Goal: Task Accomplishment & Management: Complete application form

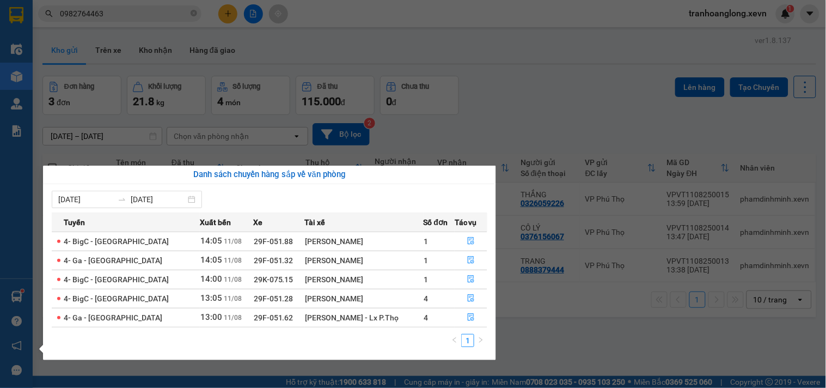
click at [530, 95] on section "Kết quả tìm kiếm ( 10 ) Bộ lọc Mã ĐH Trạng thái Món hàng Thu hộ Tổng cước Chưa …" at bounding box center [413, 194] width 826 height 388
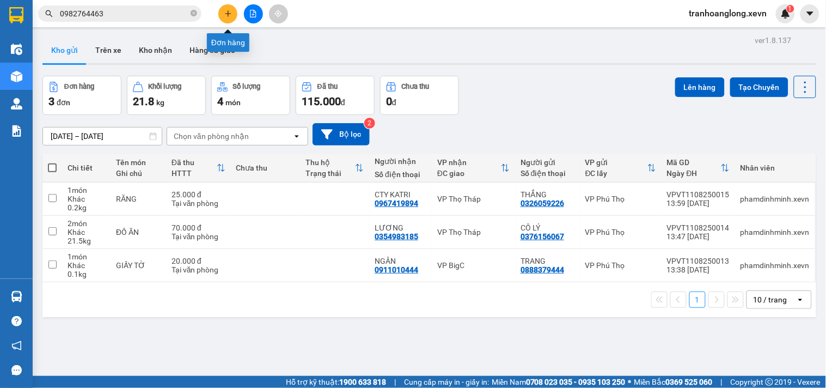
click at [235, 14] on button at bounding box center [227, 13] width 19 height 19
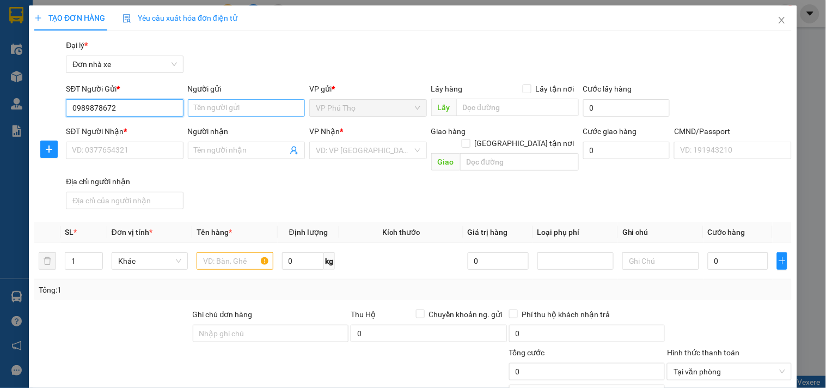
type input "0989878672"
click at [235, 111] on input "Người gửi" at bounding box center [246, 107] width 117 height 17
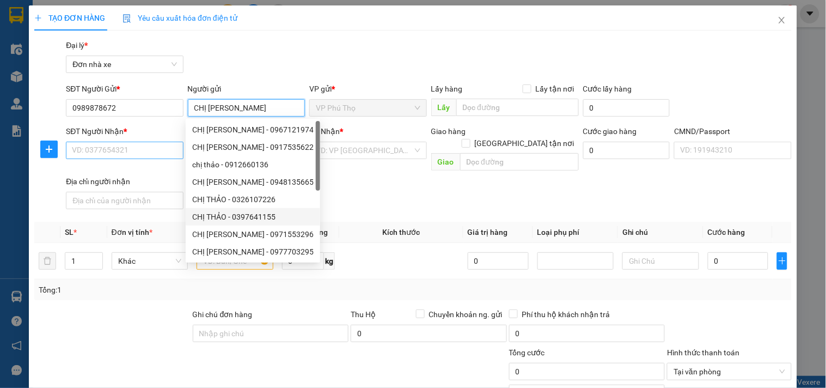
type input "CHỊ [PERSON_NAME]"
click at [146, 143] on input "SĐT Người Nhận *" at bounding box center [124, 150] width 117 height 17
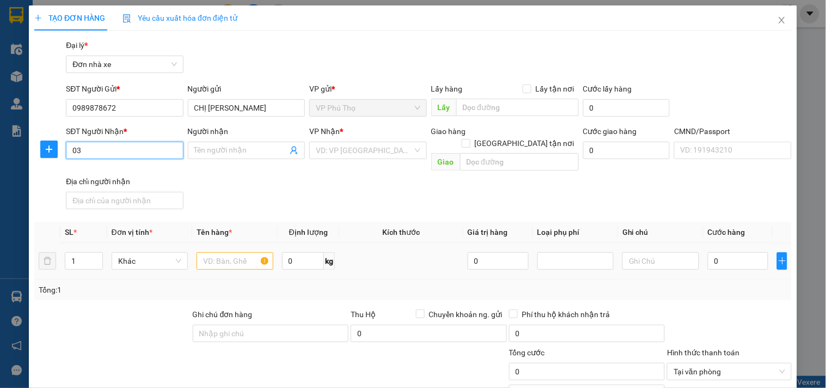
type input "0"
type input "0374949897"
click at [147, 177] on div "0374949897 - NHI" at bounding box center [123, 172] width 103 height 12
type input "NHI"
type input "1"
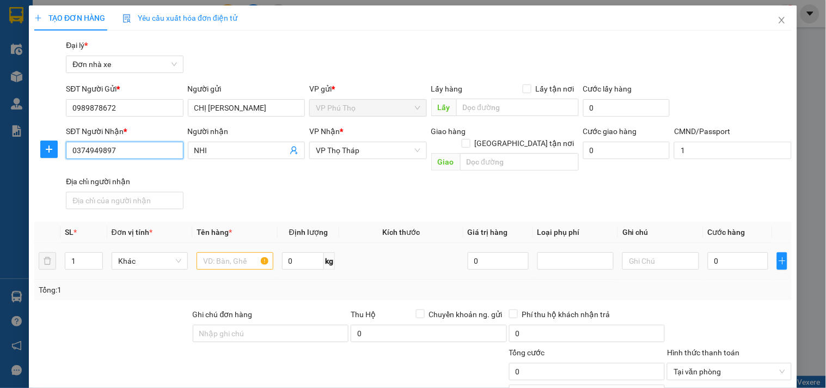
type input "0374949897"
click at [234, 256] on input "text" at bounding box center [235, 260] width 76 height 17
drag, startPoint x: 236, startPoint y: 150, endPoint x: 129, endPoint y: 160, distance: 107.8
click at [129, 160] on div "SĐT Người Nhận * 0374949897 Người nhận NHI NHI VP Nhận * VP Thọ Tháp Giao hàng …" at bounding box center [429, 169] width 731 height 88
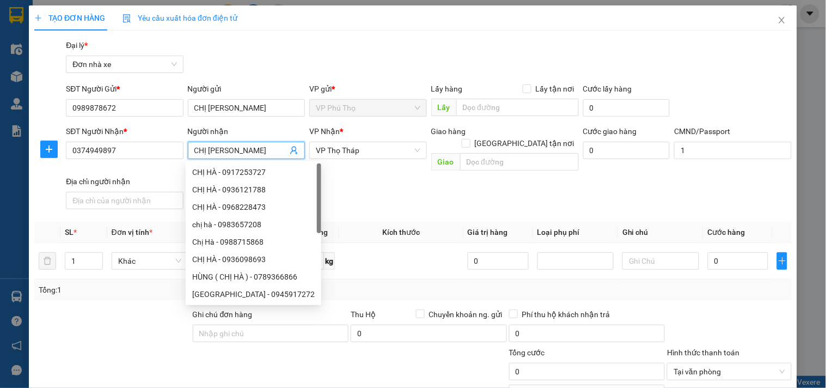
type input "CHỊ [PERSON_NAME]"
click at [416, 177] on div "SĐT Người Nhận * 0374949897 Người nhận CHỊ HÀ VP Nhận * VP Thọ Tháp Giao hàng G…" at bounding box center [429, 169] width 731 height 88
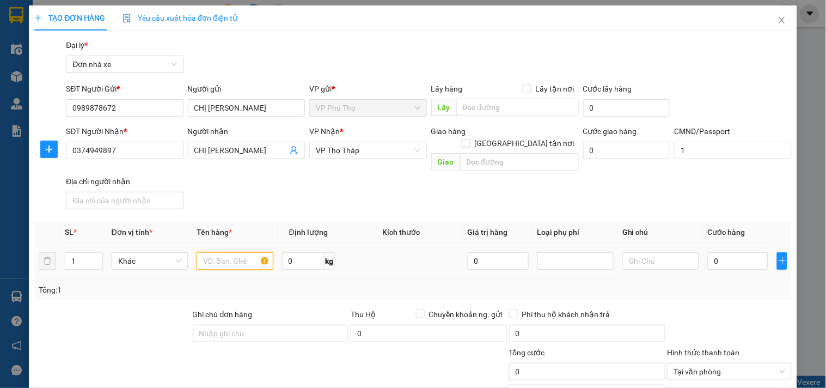
click at [237, 252] on input "text" at bounding box center [235, 260] width 76 height 17
type input "GIẤY TỜ"
click at [739, 252] on input "0" at bounding box center [738, 260] width 61 height 17
type input "02"
type input "2"
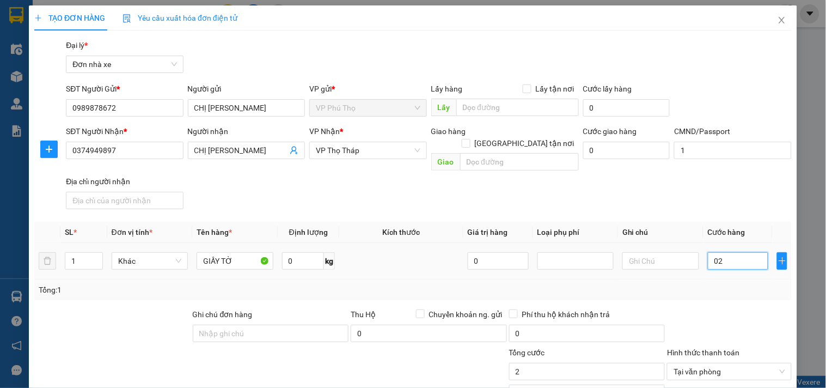
type input "020"
type input "20"
drag, startPoint x: 739, startPoint y: 247, endPoint x: 624, endPoint y: 264, distance: 115.6
click at [624, 264] on tr "1 Khác GIẤY TỜ 0 kg 0 020" at bounding box center [413, 261] width 758 height 37
type input "2"
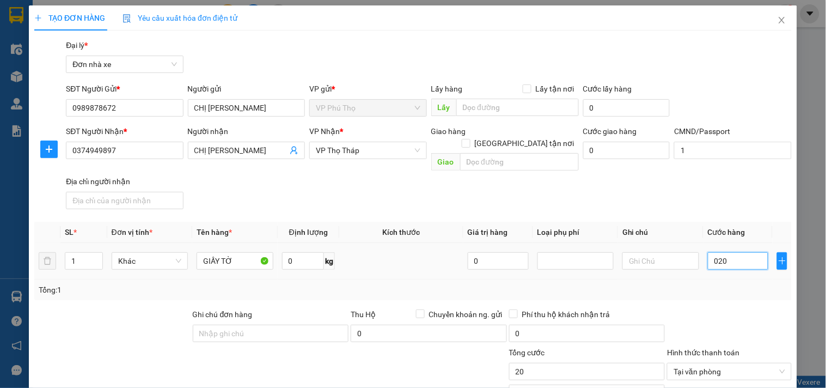
type input "2"
type input "20"
type input "20.000"
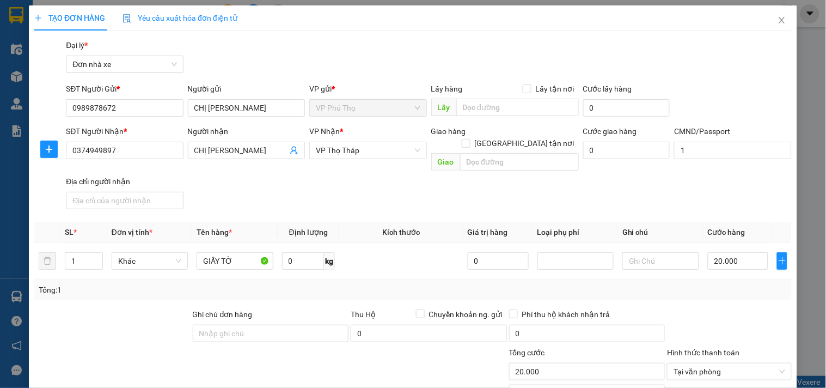
click at [625, 163] on div "Cước giao hàng 0" at bounding box center [626, 144] width 87 height 38
click at [474, 191] on div "SĐT Người Nhận * 0374949897 Người nhận CHỊ HÀ VP Nhận * VP Thọ Tháp Giao hàng G…" at bounding box center [429, 169] width 731 height 88
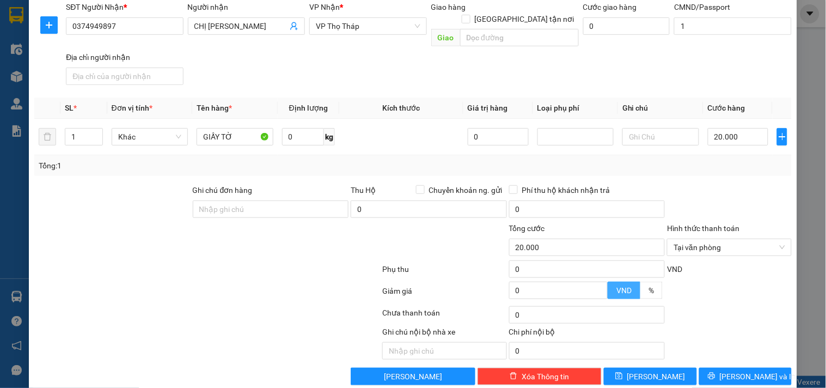
scroll to position [131, 0]
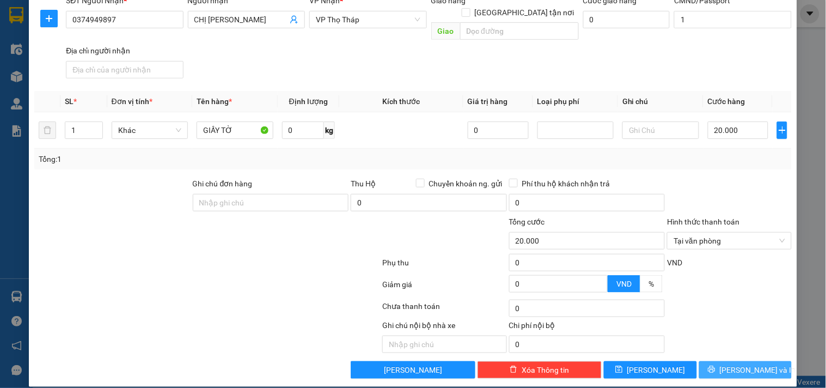
click at [725, 362] on button "[PERSON_NAME] và In" at bounding box center [745, 369] width 93 height 17
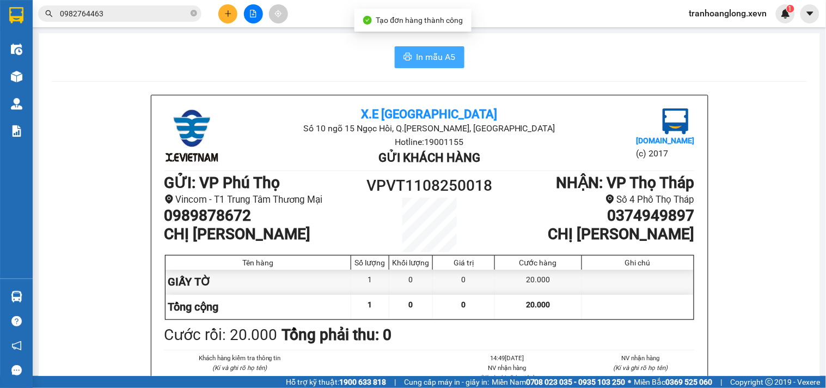
click at [421, 51] on span "In mẫu A5" at bounding box center [436, 57] width 39 height 14
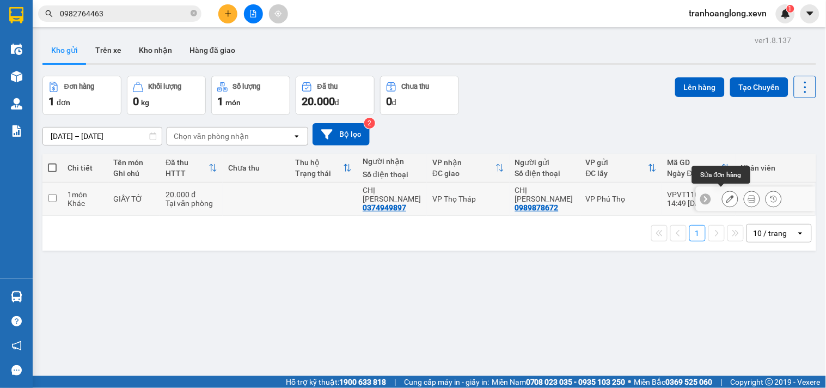
click at [727, 195] on icon at bounding box center [731, 199] width 8 height 8
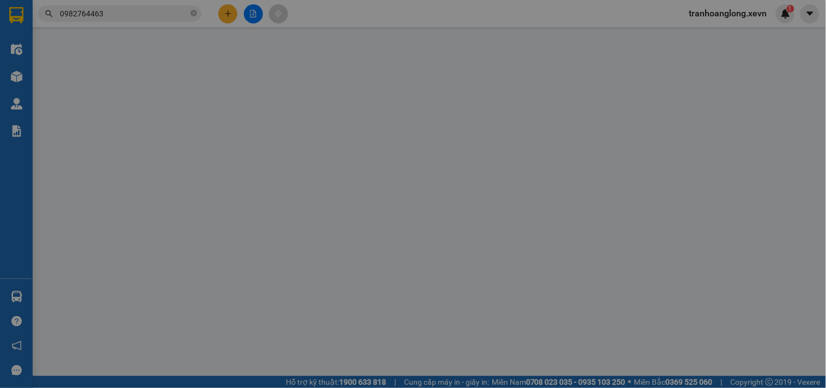
type input "0989878672"
type input "0374949897"
type input "1"
type input "20.000"
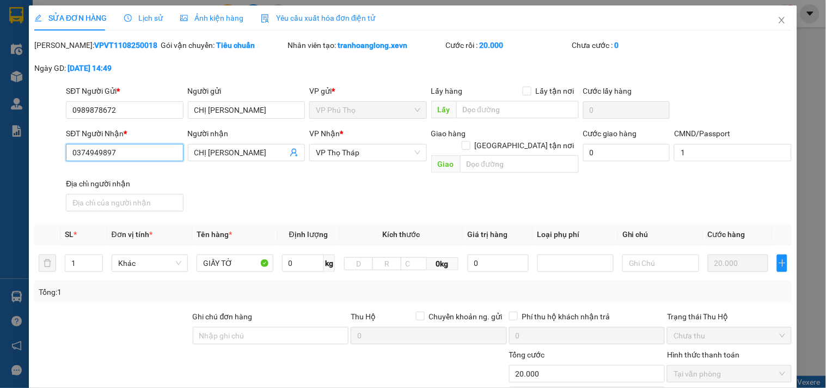
drag, startPoint x: 142, startPoint y: 154, endPoint x: 0, endPoint y: 154, distance: 141.6
click at [0, 154] on div "SỬA ĐƠN HÀNG Lịch sử Ảnh kiện hàng Yêu cầu xuất hóa đơn điện tử Total Paid Fee …" at bounding box center [413, 194] width 826 height 388
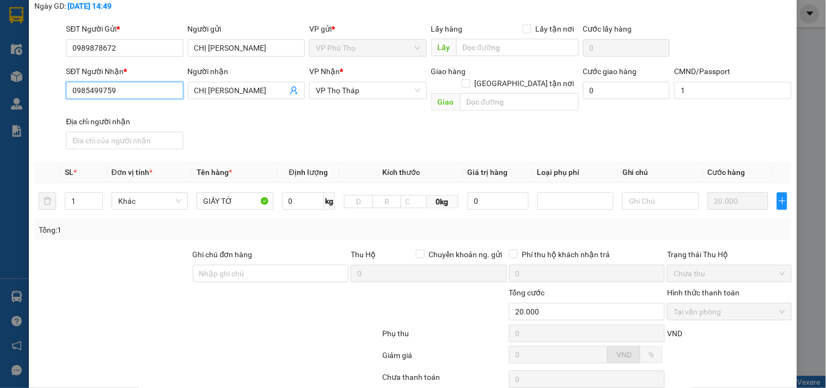
scroll to position [133, 0]
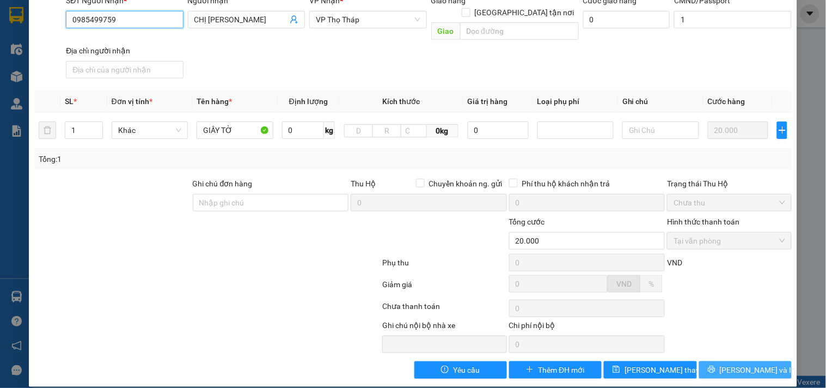
type input "0985499759"
click at [709, 361] on button "[PERSON_NAME] và In" at bounding box center [745, 369] width 93 height 17
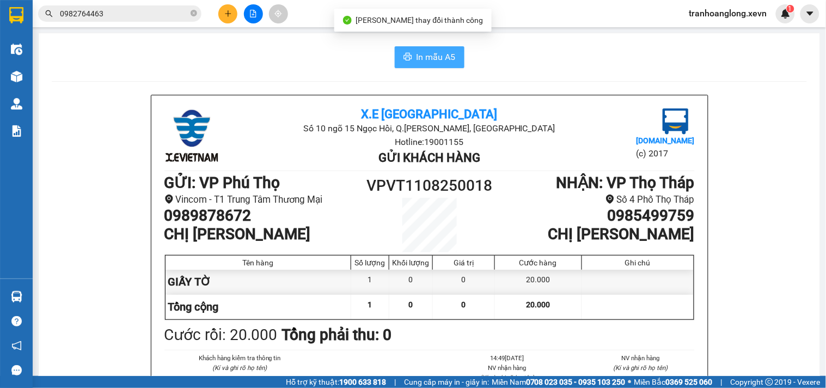
click at [437, 57] on span "In mẫu A5" at bounding box center [436, 57] width 39 height 14
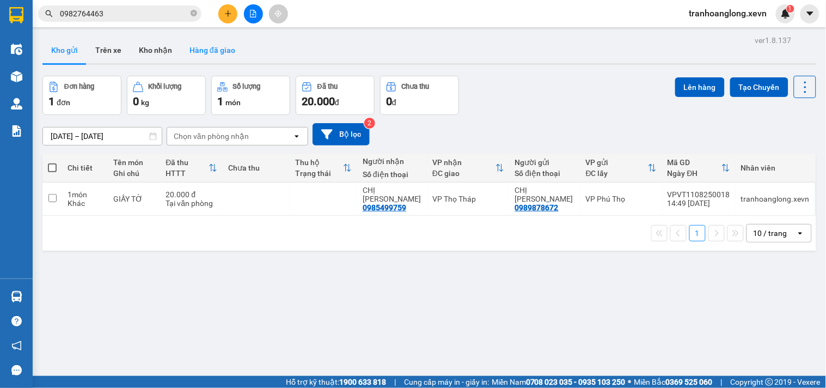
drag, startPoint x: 230, startPoint y: 52, endPoint x: 204, endPoint y: 52, distance: 26.7
click at [230, 52] on button "Hàng đã giao" at bounding box center [212, 50] width 63 height 26
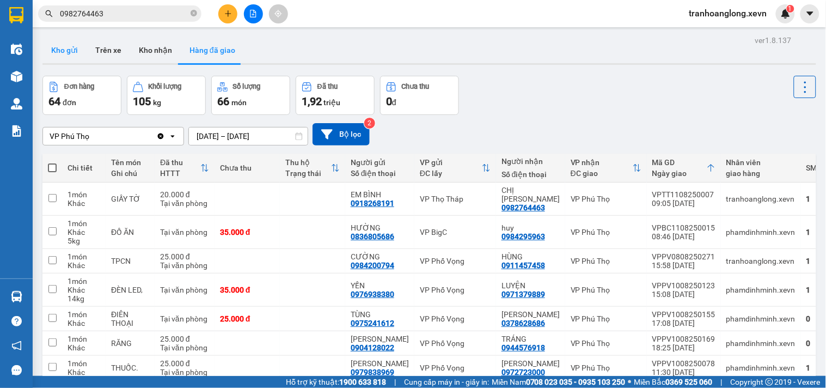
click at [72, 57] on button "Kho gửi" at bounding box center [64, 50] width 44 height 26
